Goal: Complete application form

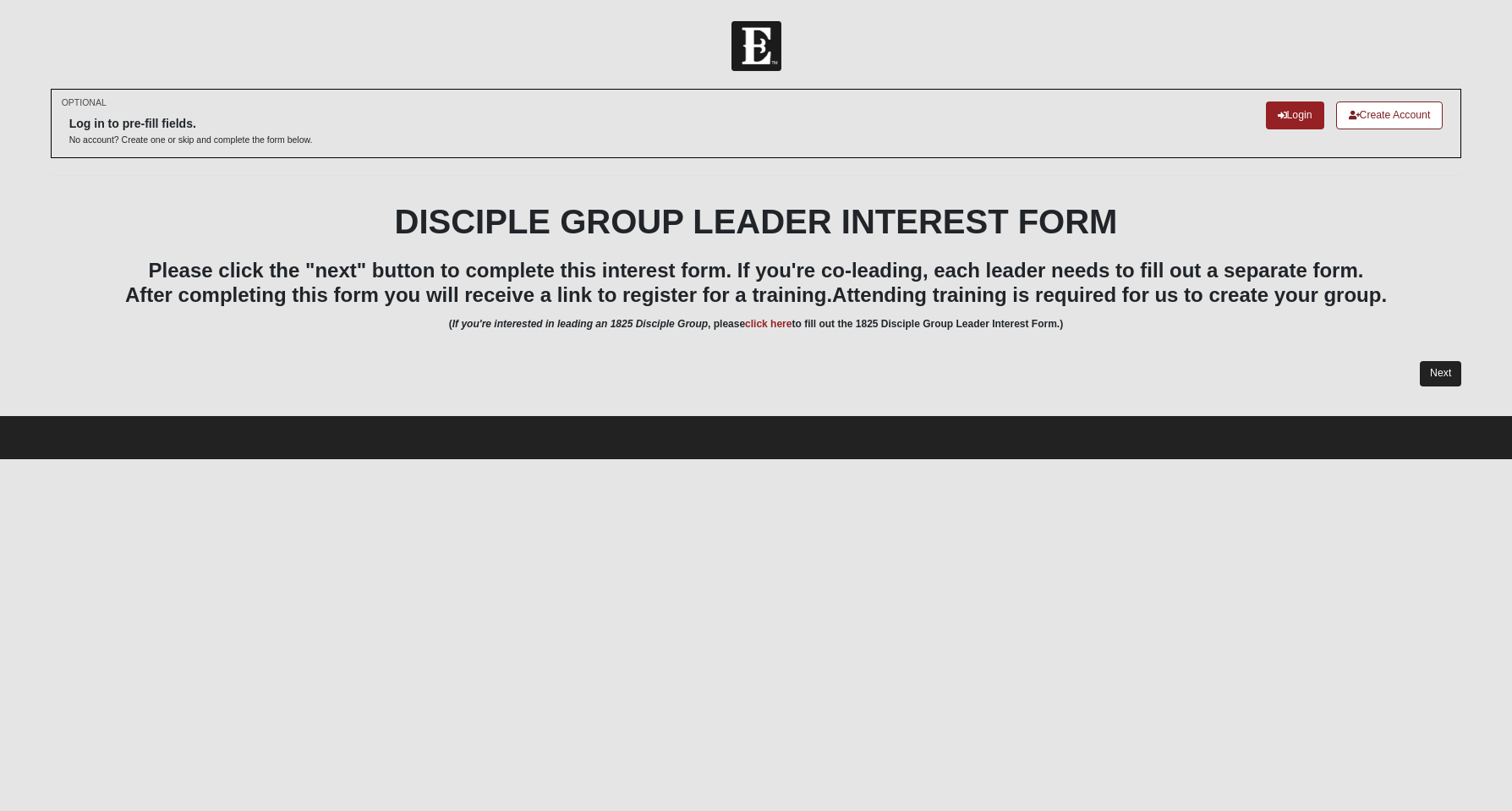
click at [1433, 379] on link "Next" at bounding box center [1440, 373] width 42 height 24
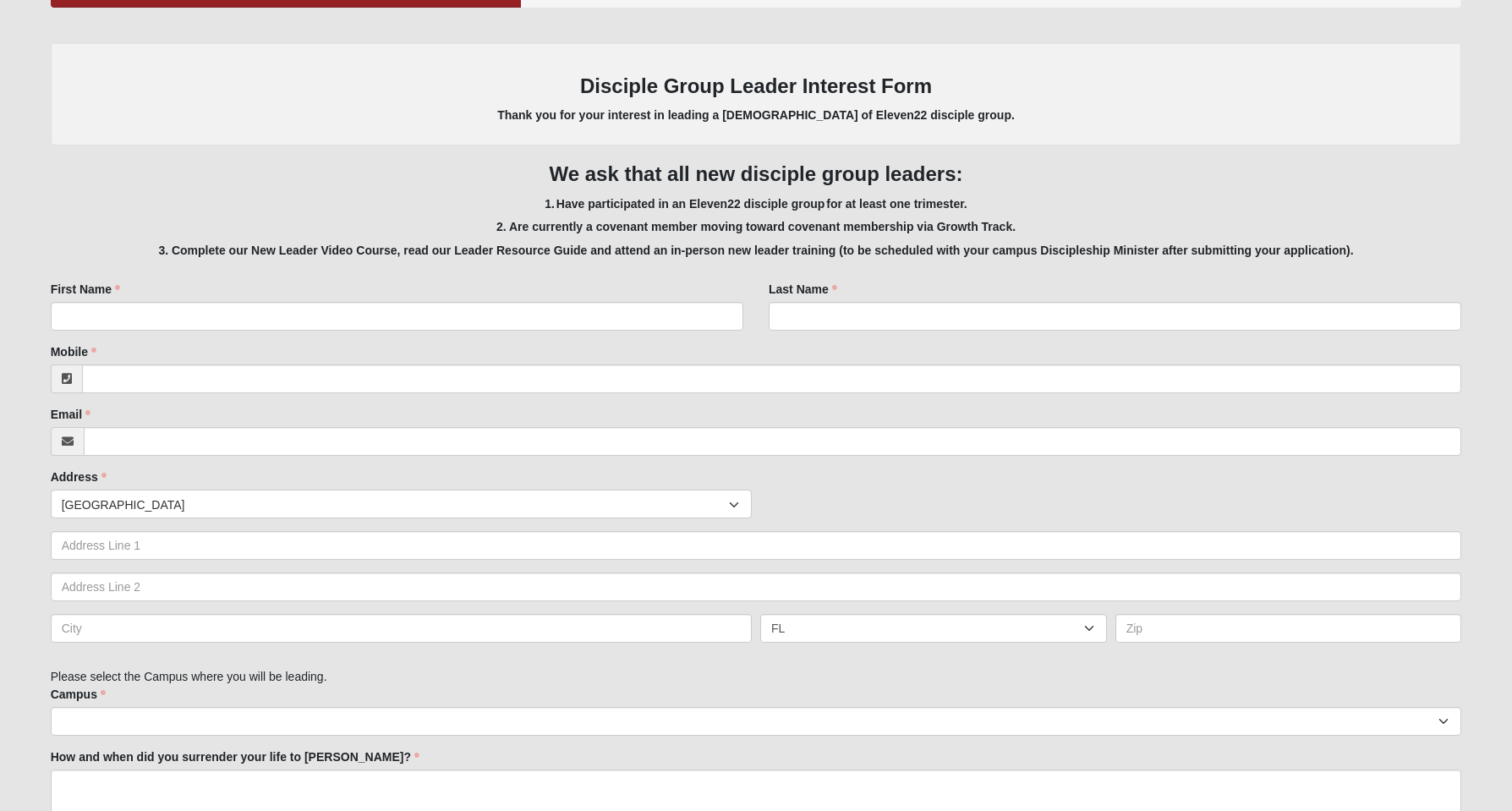
scroll to position [266, 0]
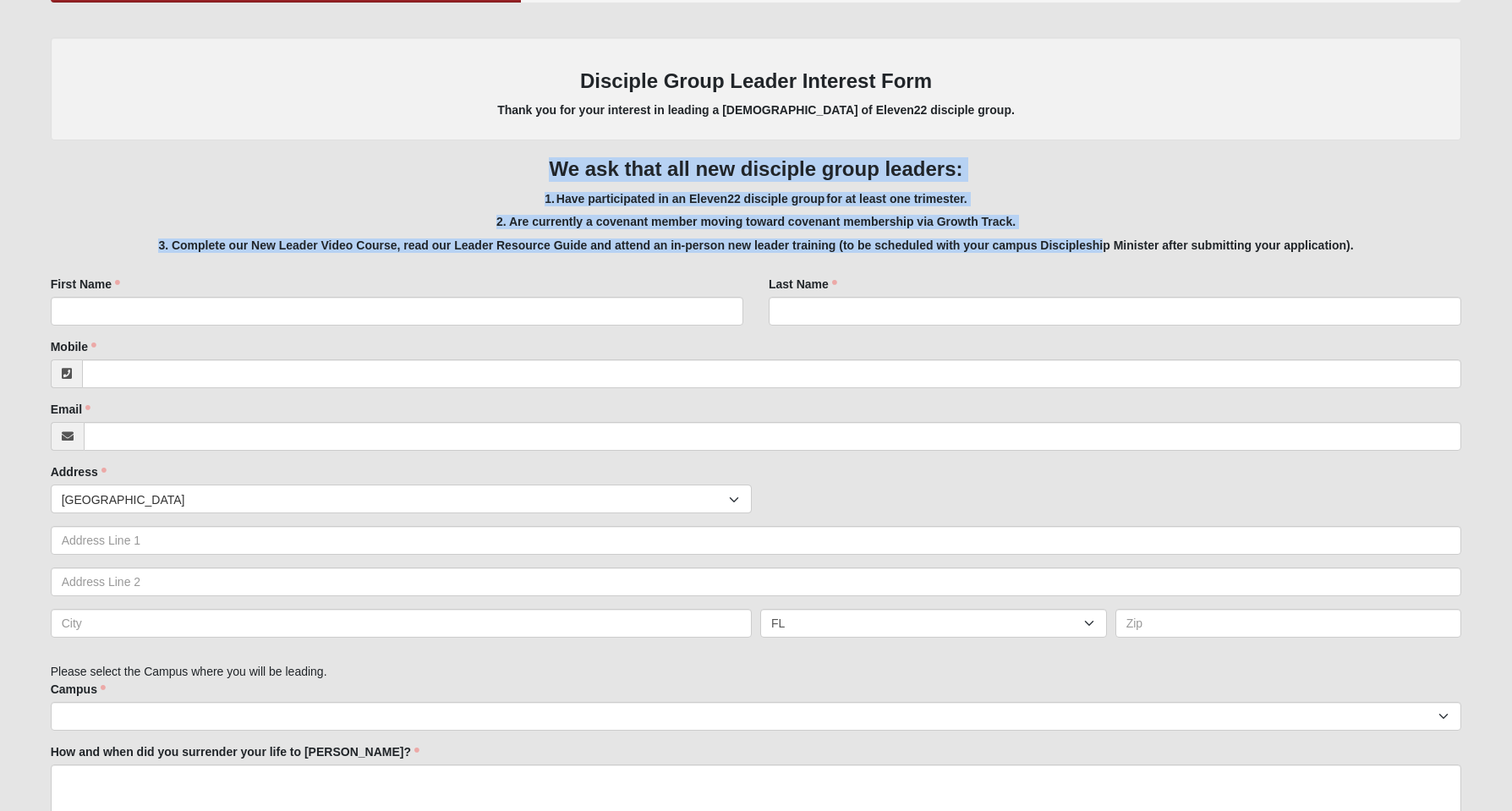
drag, startPoint x: 552, startPoint y: 166, endPoint x: 1099, endPoint y: 245, distance: 552.7
click at [1102, 246] on div "Potential New Leader 33.333333333333333333333333330% Complete Family Member to …" at bounding box center [756, 93] width 1412 height 319
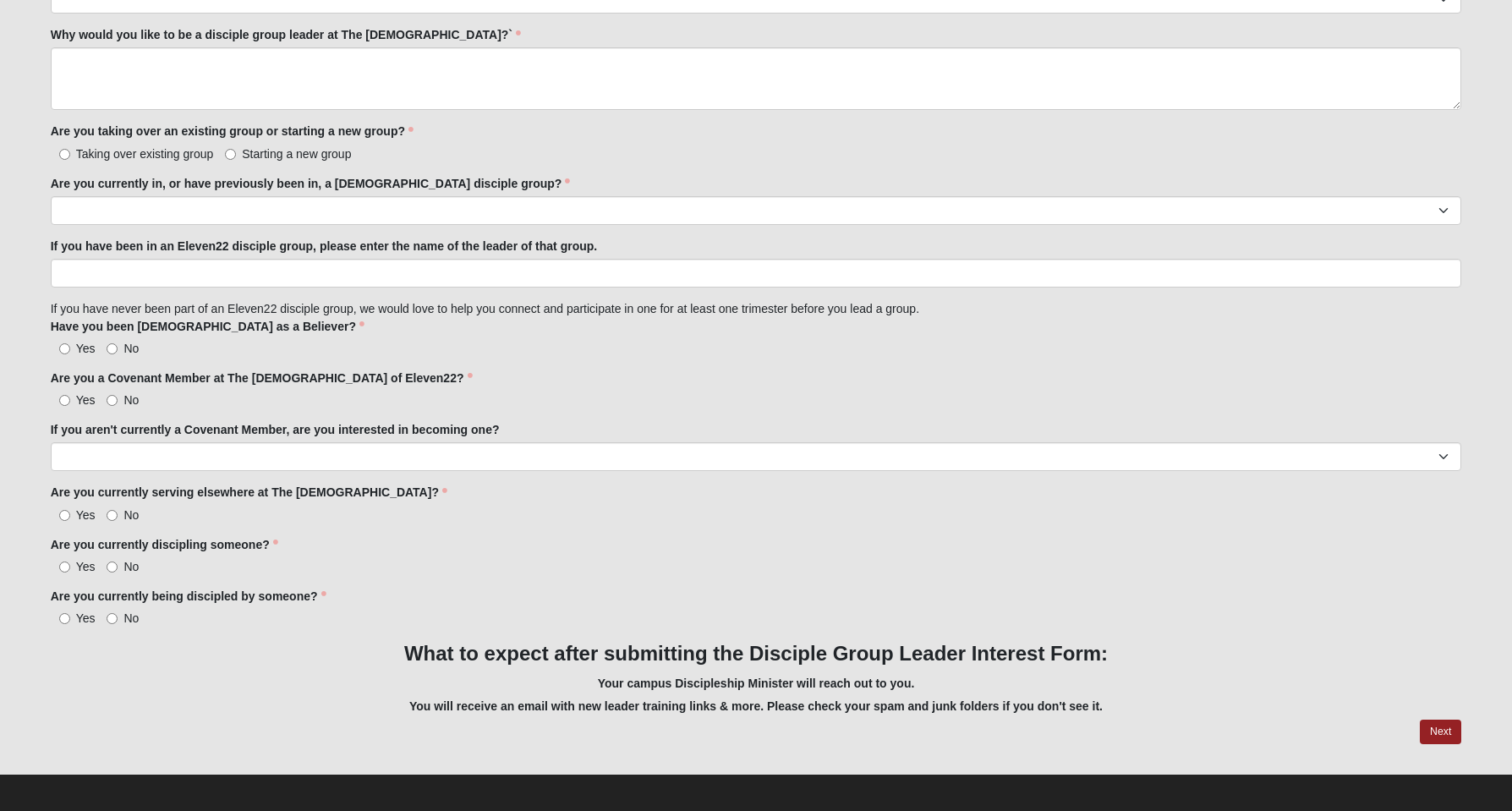
scroll to position [1334, 0]
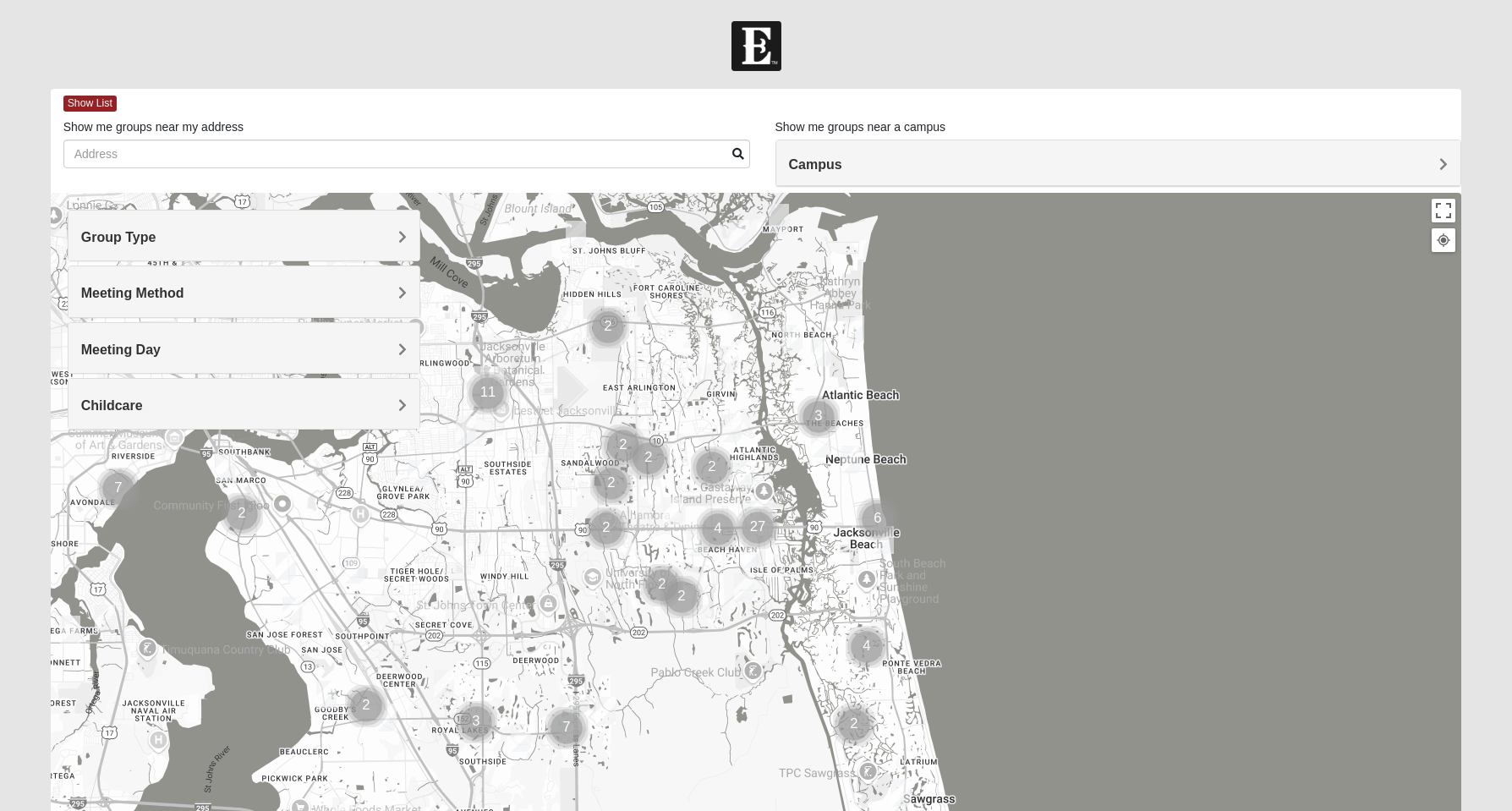
click at [157, 233] on span "Group Type" at bounding box center [119, 237] width 75 height 14
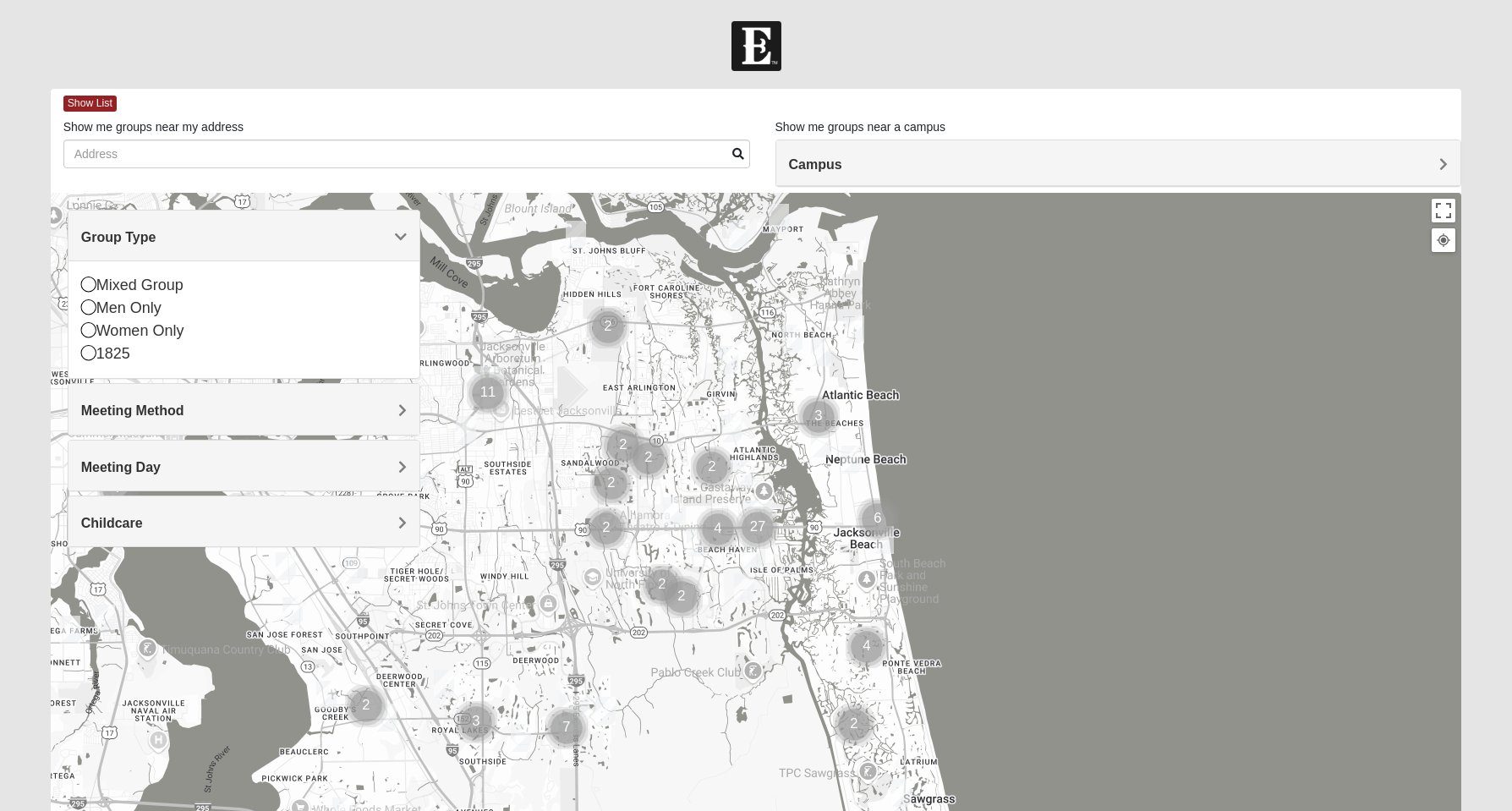
click at [157, 234] on span "Group Type" at bounding box center [119, 237] width 75 height 14
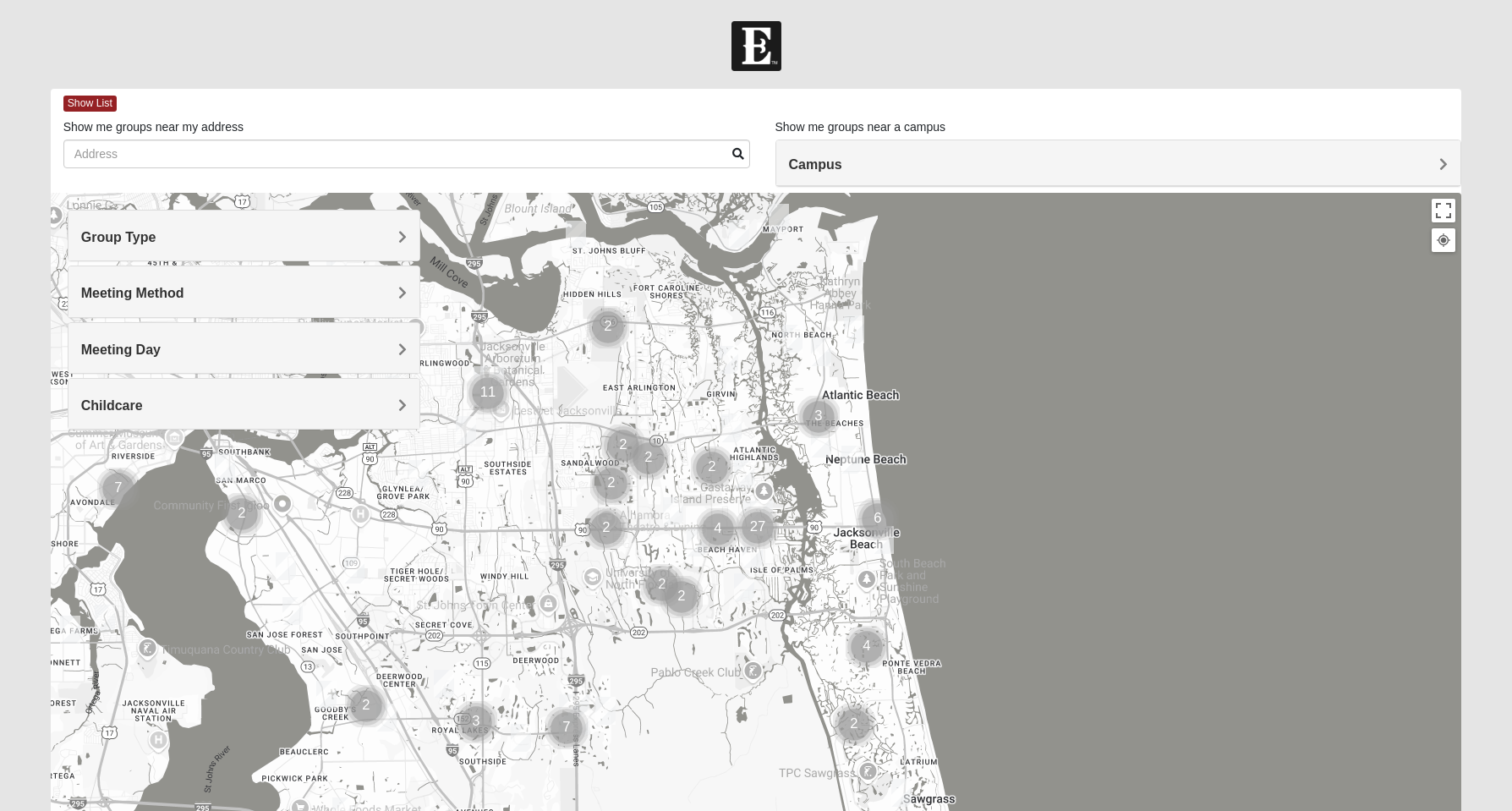
click at [185, 298] on span "Meeting Method" at bounding box center [132, 293] width 103 height 14
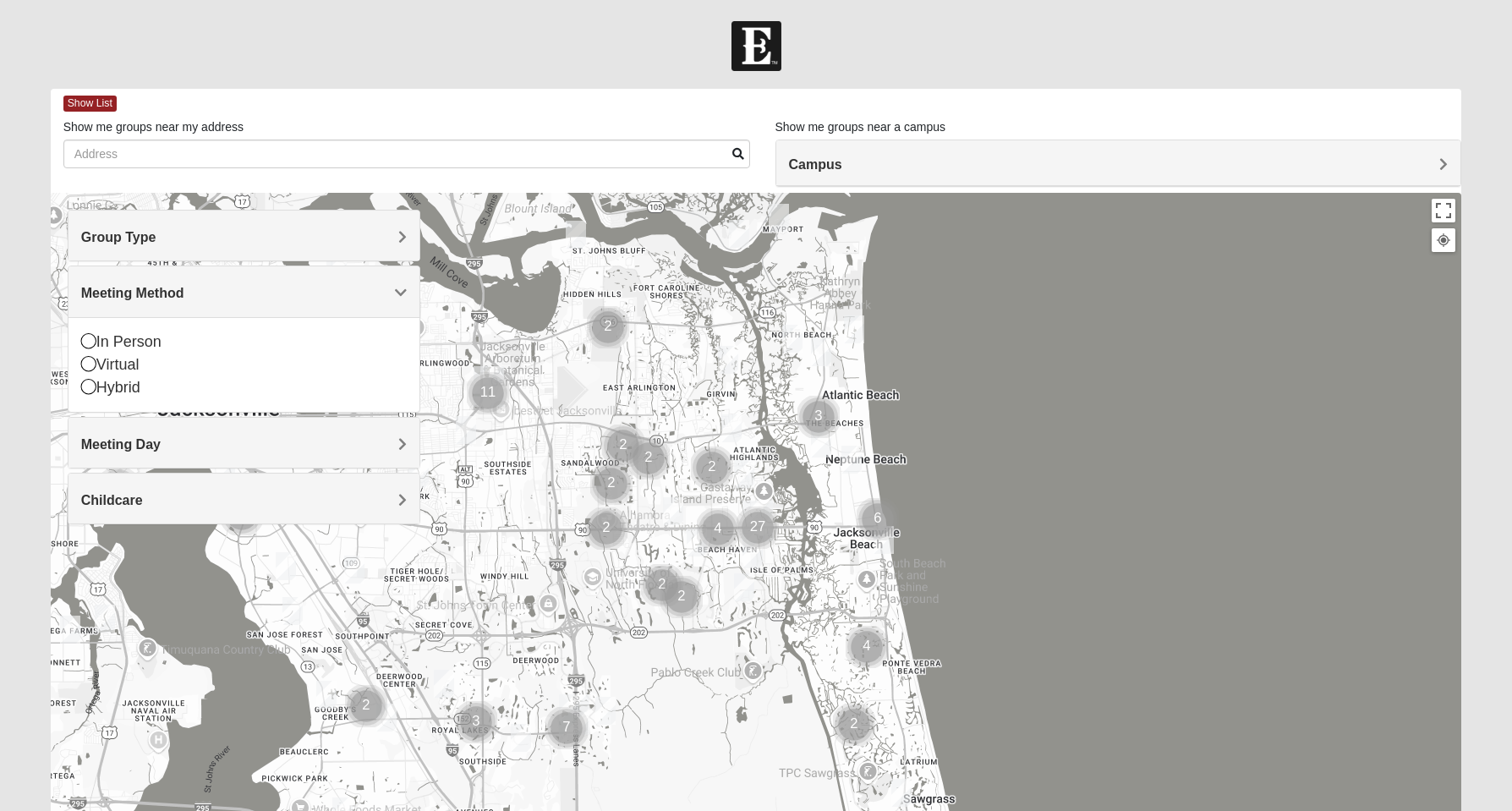
click at [185, 298] on span "Meeting Method" at bounding box center [132, 293] width 103 height 14
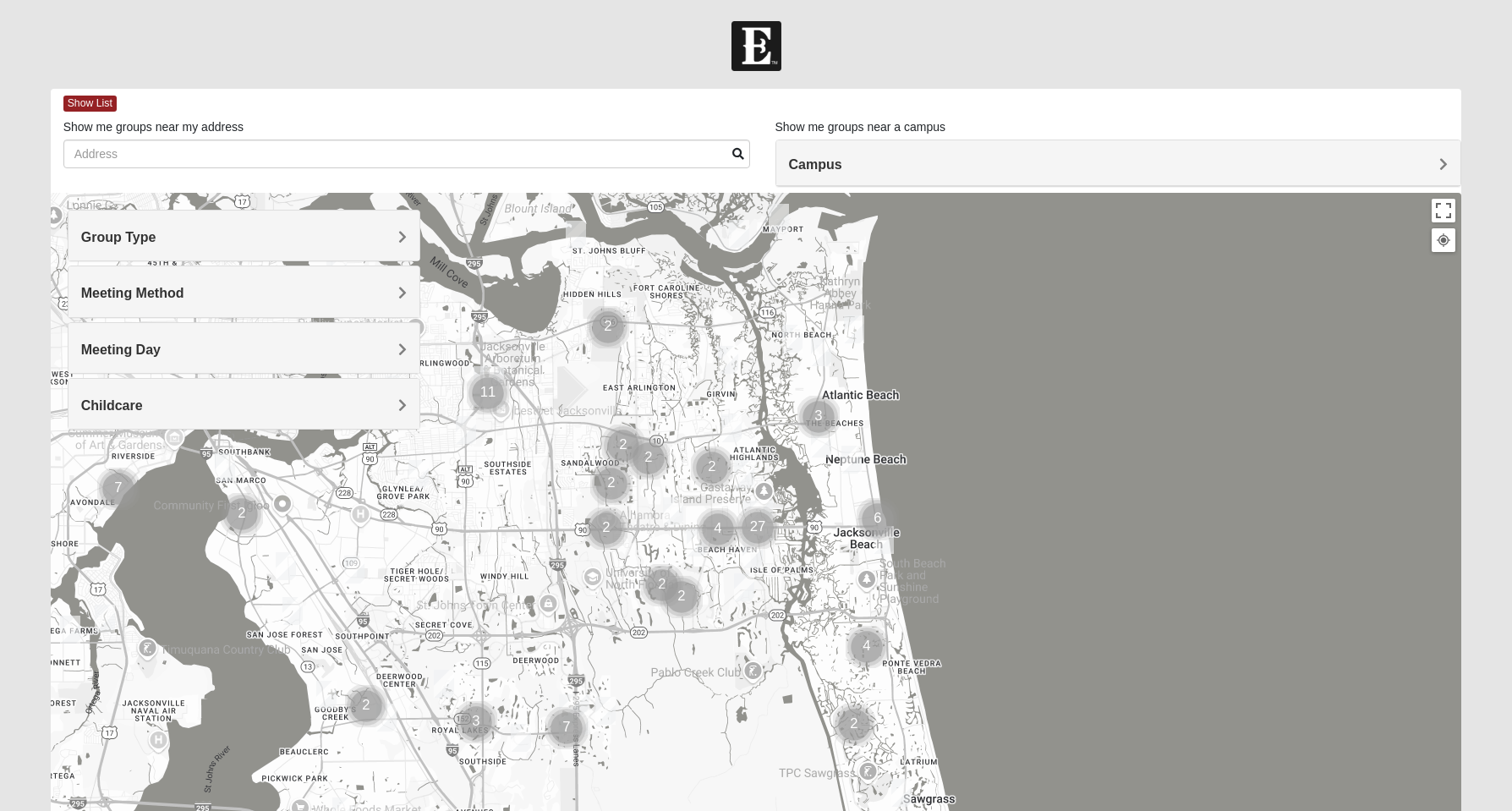
click at [200, 246] on div "Group Type" at bounding box center [243, 236] width 351 height 50
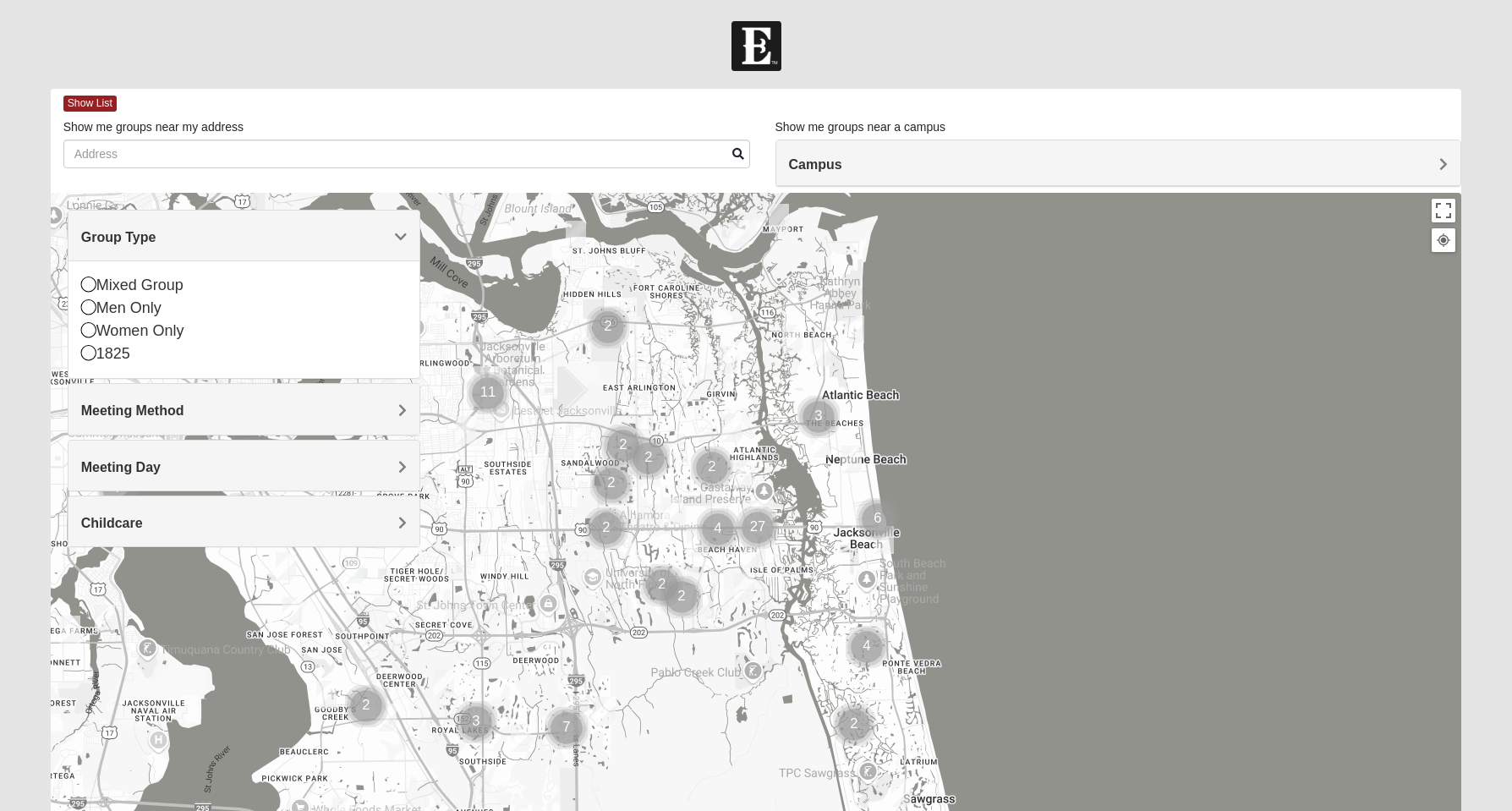
click at [200, 246] on div "Group Type" at bounding box center [243, 236] width 351 height 50
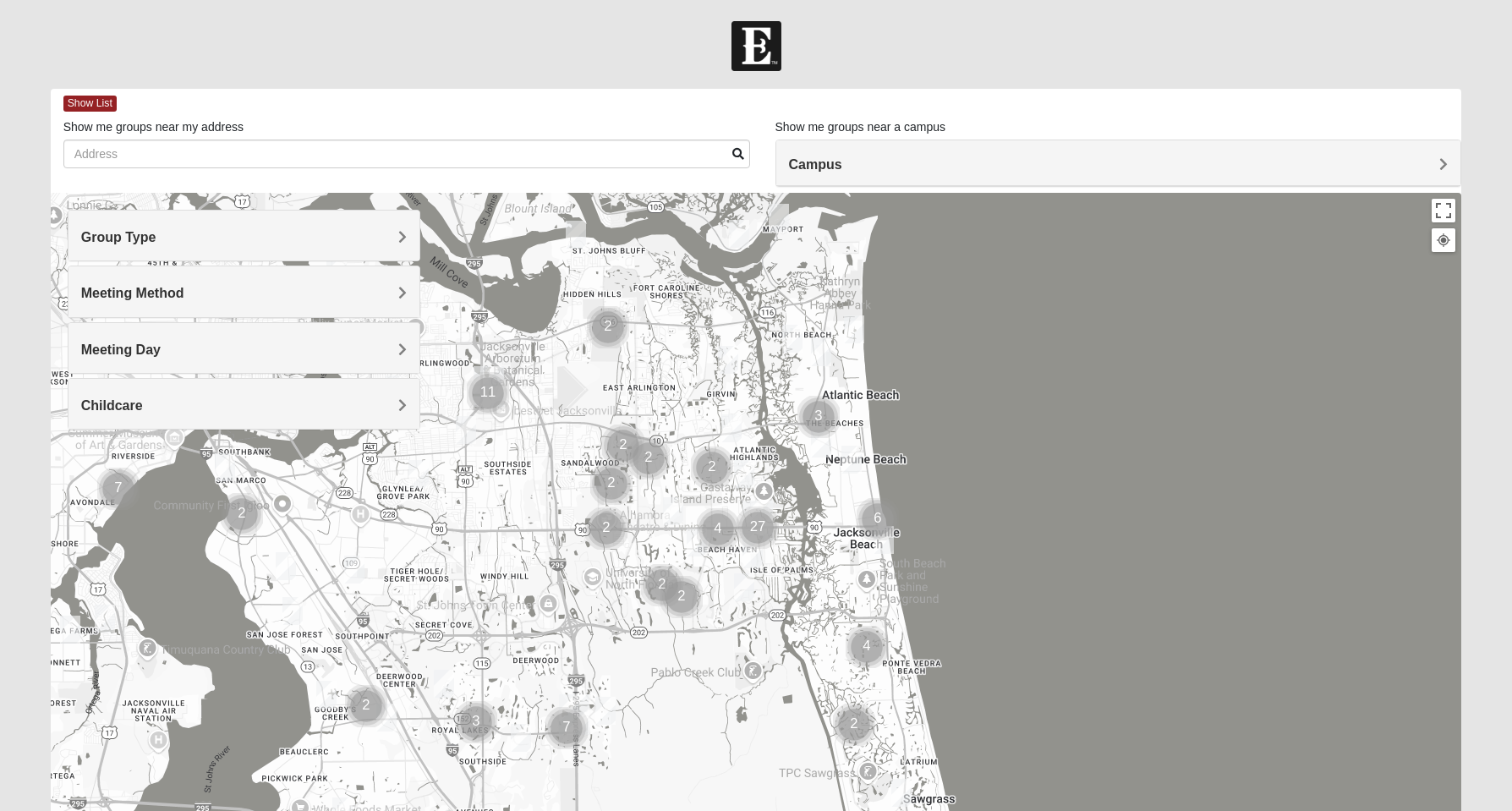
click at [160, 348] on span "Meeting Day" at bounding box center [121, 349] width 79 height 14
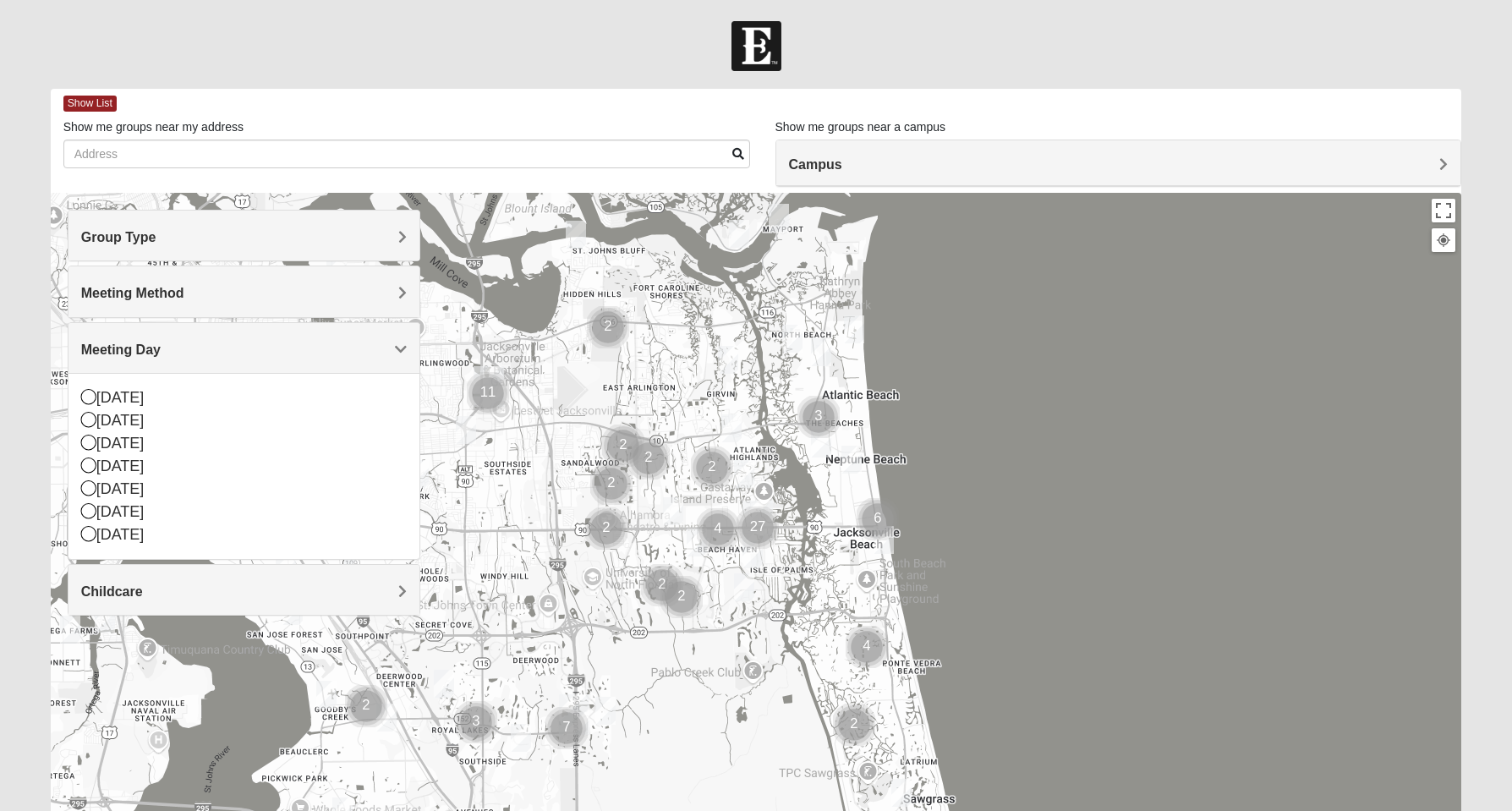
click at [153, 593] on h4 "Childcare" at bounding box center [243, 592] width 326 height 16
